Goal: Information Seeking & Learning: Learn about a topic

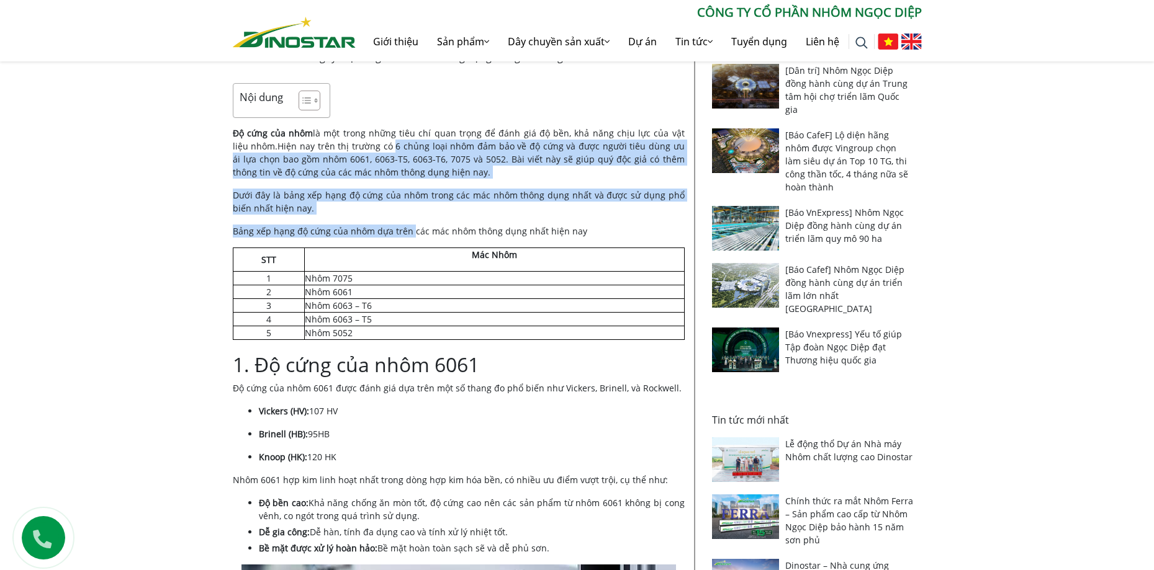
scroll to position [372, 0]
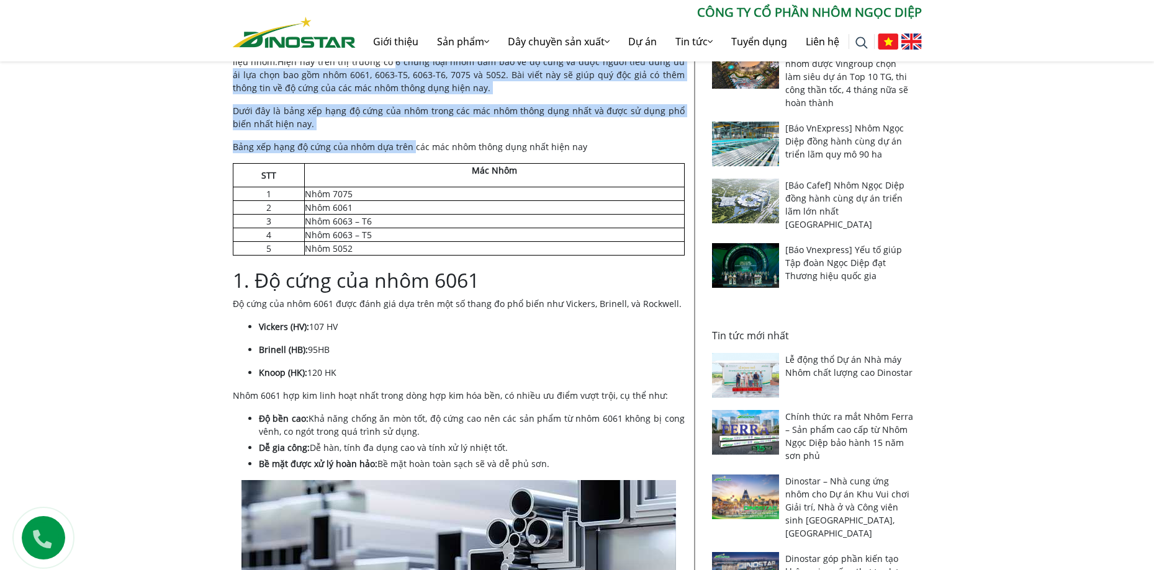
drag, startPoint x: 367, startPoint y: 288, endPoint x: 392, endPoint y: 368, distance: 84.0
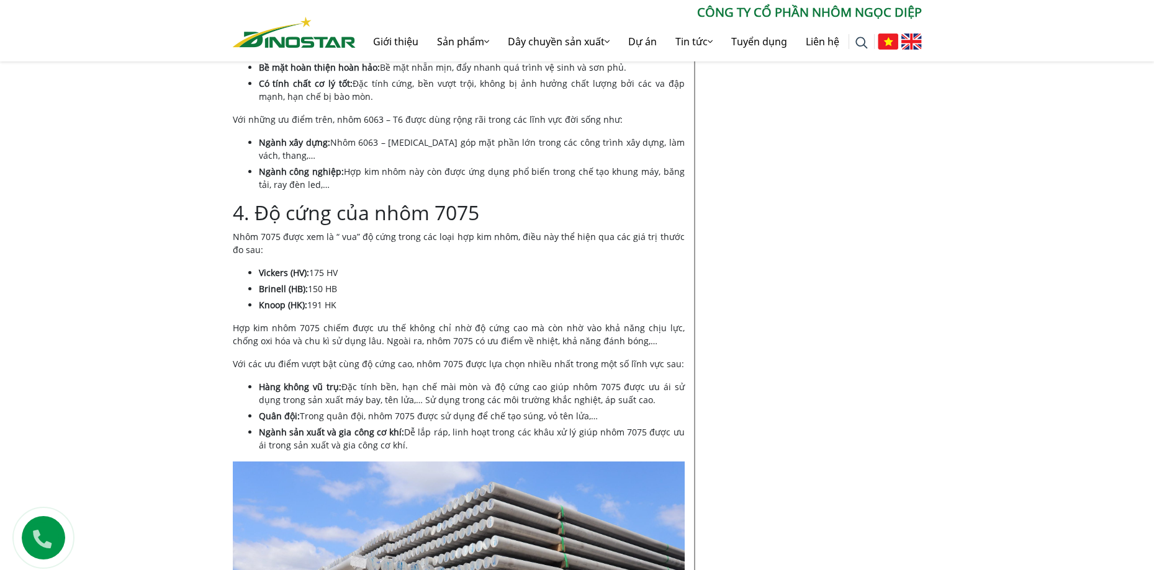
scroll to position [1613, 0]
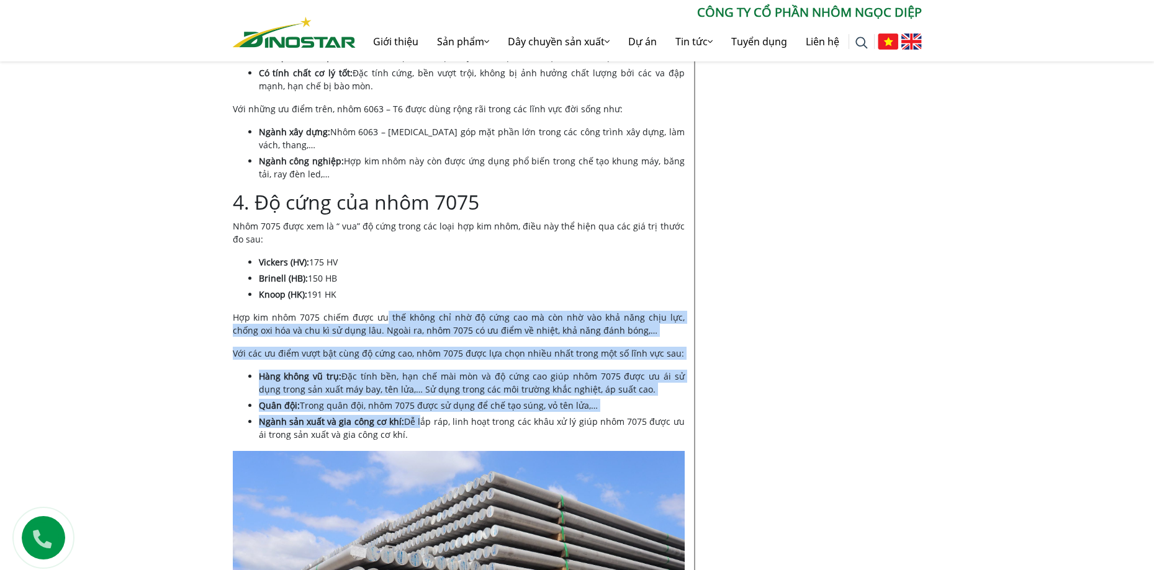
drag, startPoint x: 382, startPoint y: 290, endPoint x: 416, endPoint y: 401, distance: 116.2
click at [416, 401] on div "Nội dung Toggle 1. Độ cứng của nhôm 6061 2. Độ cứng của nhôm 6063-T5 3. Độ cứng…" at bounding box center [459, 418] width 452 height 3320
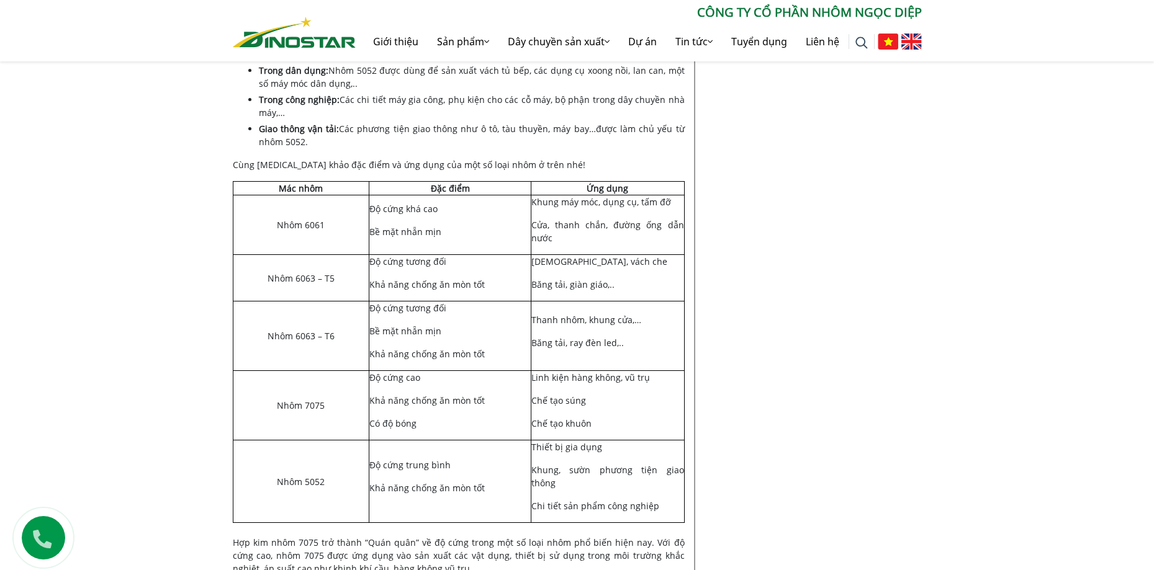
scroll to position [2482, 0]
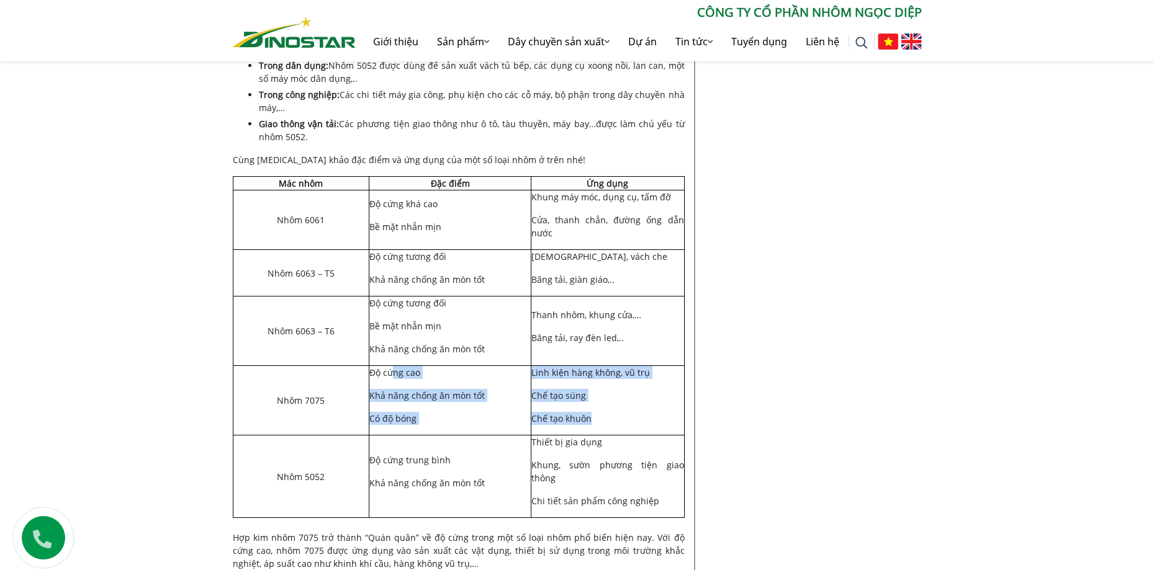
drag, startPoint x: 391, startPoint y: 348, endPoint x: 603, endPoint y: 399, distance: 218.4
click at [603, 399] on tr "Nhôm 7075 Độ cứng cao Khả năng chống ăn mòn tốt Có độ bóng Linh kiện hàng không…" at bounding box center [458, 401] width 451 height 70
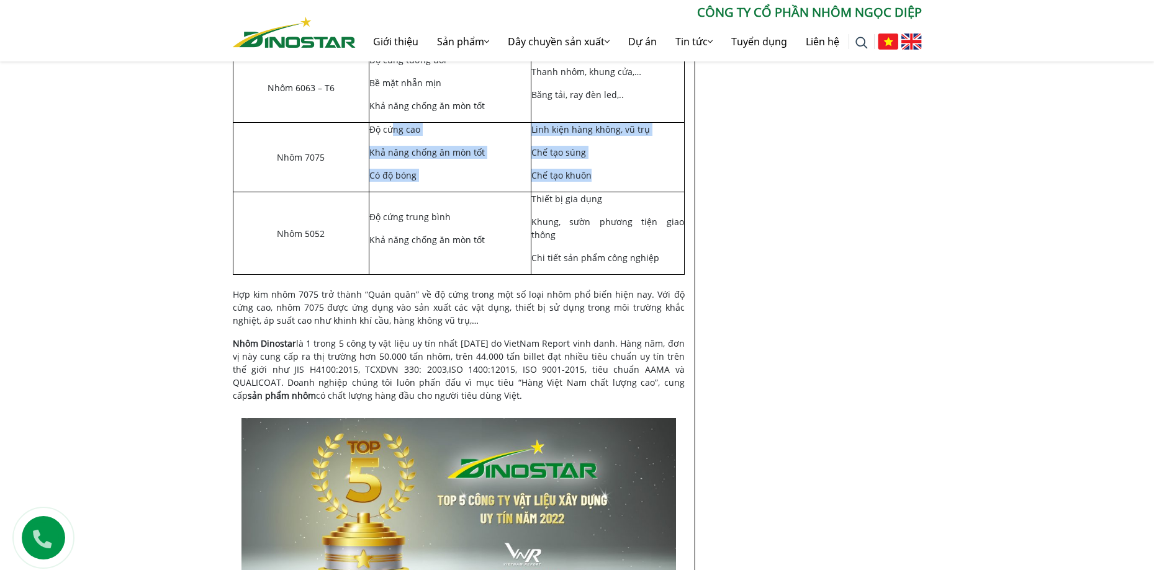
scroll to position [2731, 0]
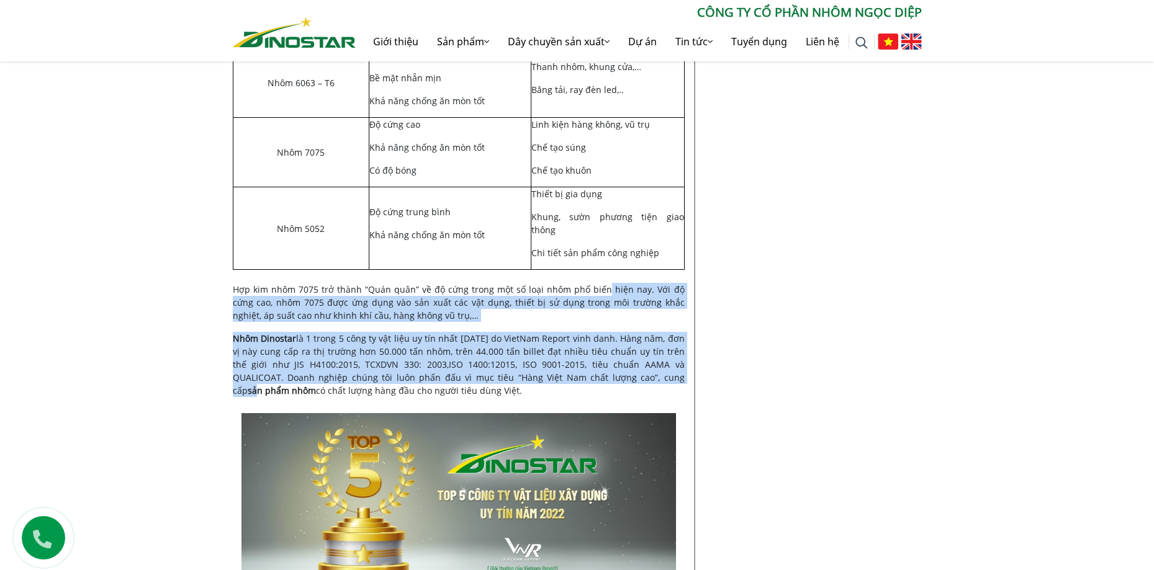
drag, startPoint x: 592, startPoint y: 251, endPoint x: 625, endPoint y: 343, distance: 97.6
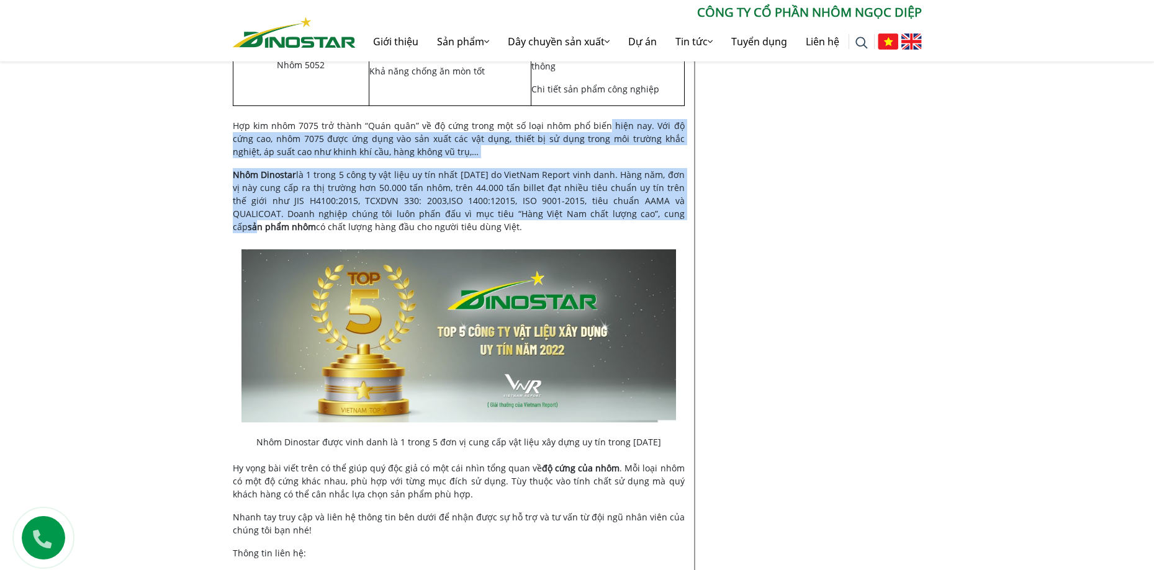
scroll to position [2979, 0]
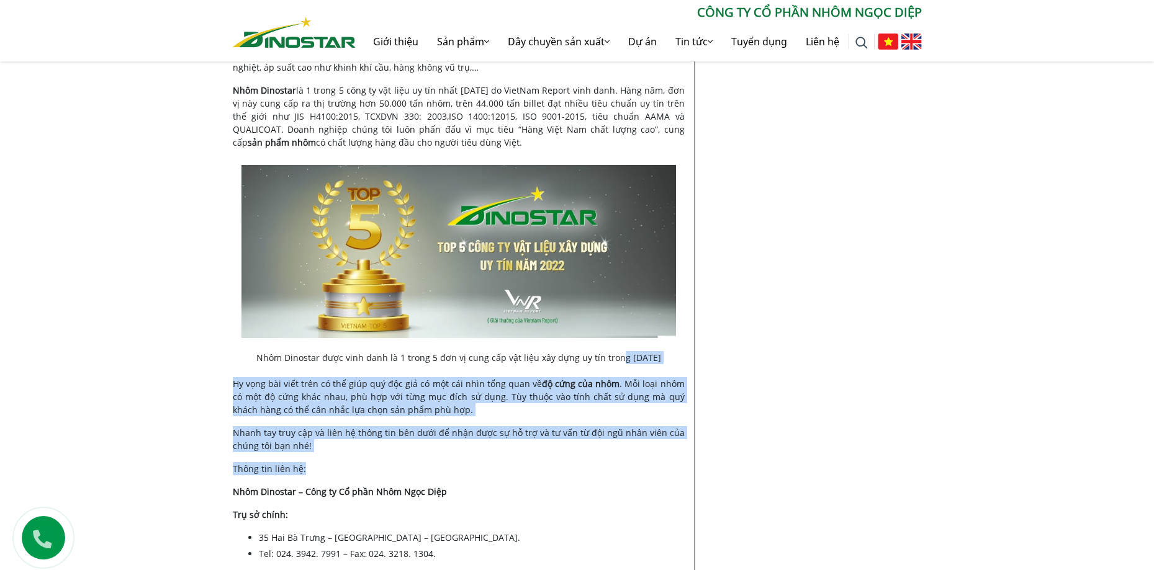
drag, startPoint x: 614, startPoint y: 321, endPoint x: 638, endPoint y: 421, distance: 102.2
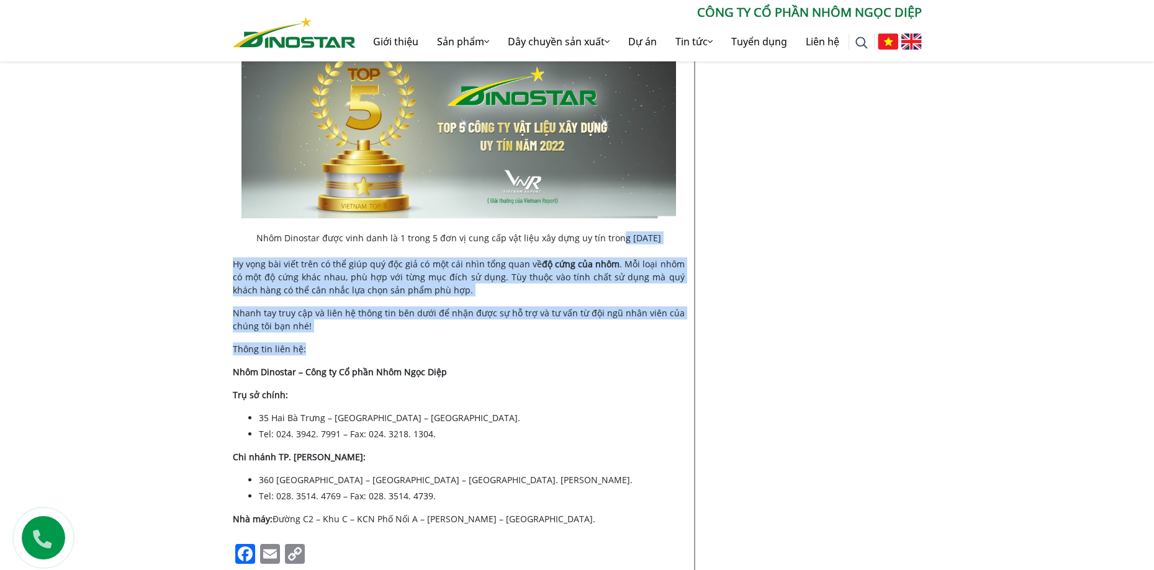
scroll to position [3103, 0]
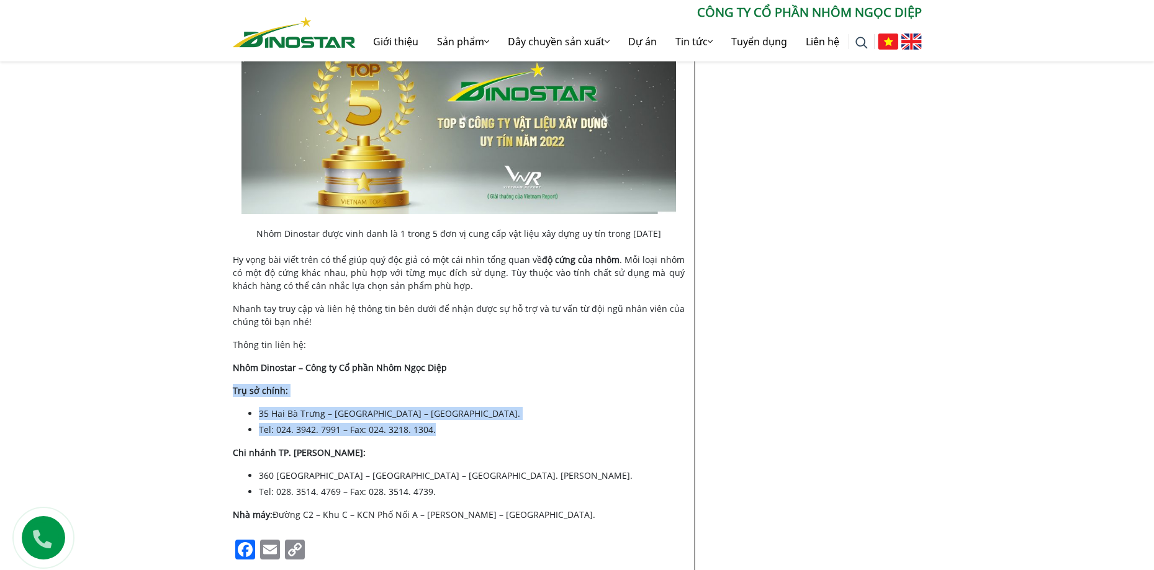
drag, startPoint x: 614, startPoint y: 384, endPoint x: 592, endPoint y: 316, distance: 71.0
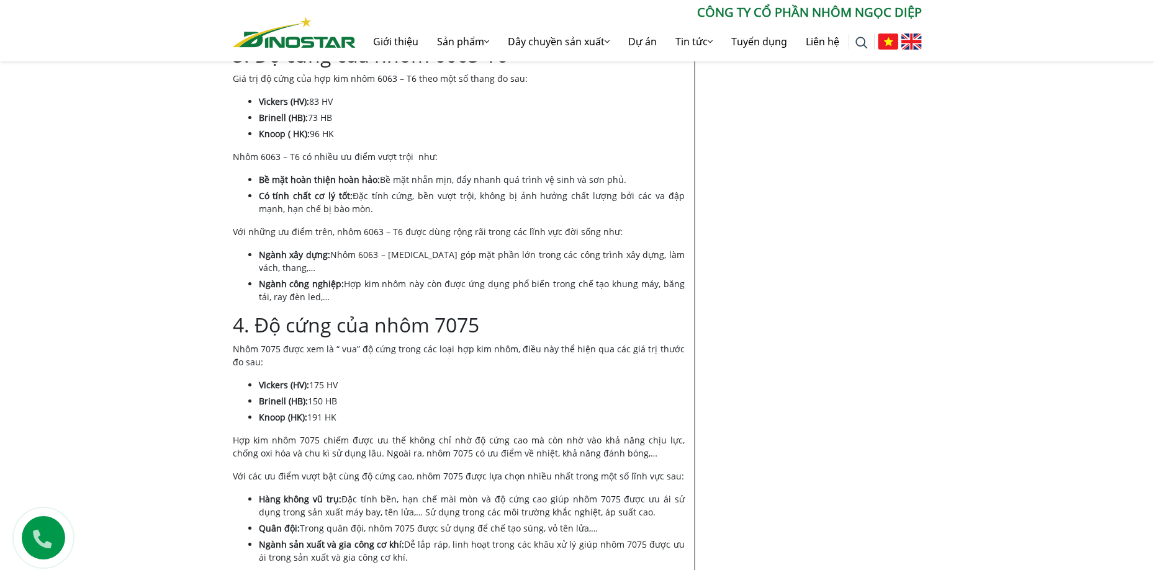
scroll to position [1241, 0]
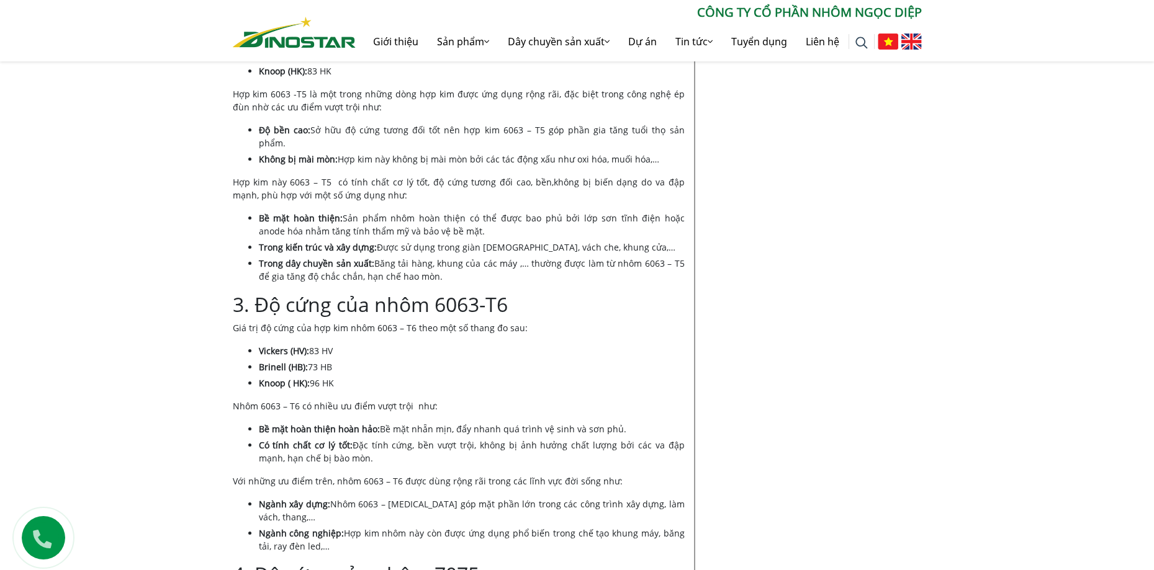
drag, startPoint x: 604, startPoint y: 318, endPoint x: 624, endPoint y: 326, distance: 21.4
